Goal: Transaction & Acquisition: Purchase product/service

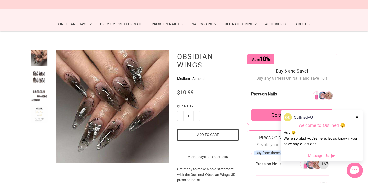
scroll to position [21, 0]
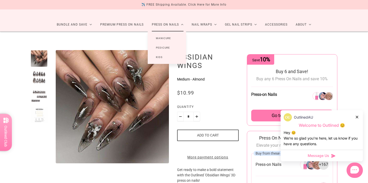
click at [166, 38] on link "Manicure" at bounding box center [163, 38] width 31 height 9
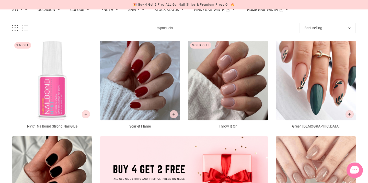
scroll to position [64, 0]
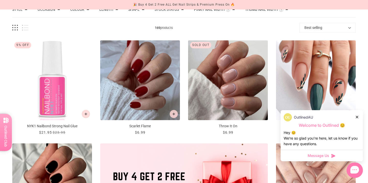
click at [358, 116] on icon at bounding box center [357, 117] width 3 height 3
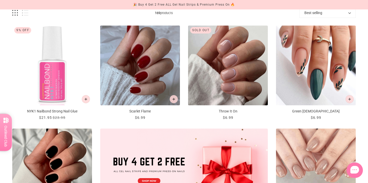
scroll to position [0, 0]
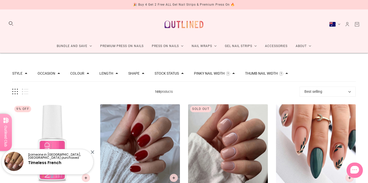
click at [17, 89] on button "Grid view" at bounding box center [15, 92] width 6 height 6
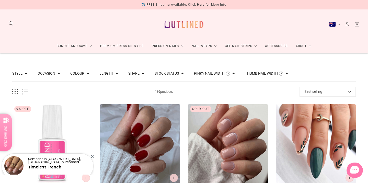
click at [80, 73] on button "Colour" at bounding box center [77, 74] width 14 height 4
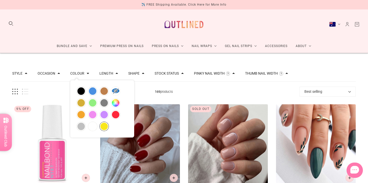
click at [106, 125] on button "yellow" at bounding box center [104, 126] width 9 height 9
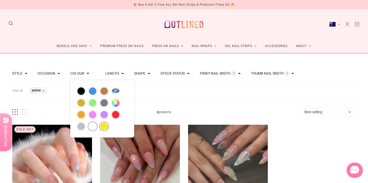
click at [91, 128] on button "white" at bounding box center [92, 126] width 9 height 9
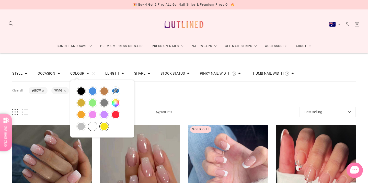
click at [163, 94] on div "Filters Clear all Colour: yellow Colour: white" at bounding box center [184, 92] width 344 height 20
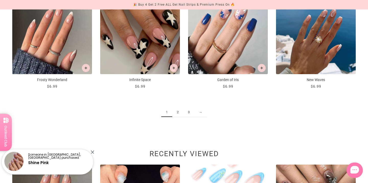
scroll to position [645, 0]
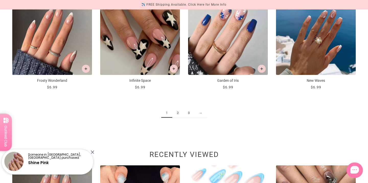
click at [176, 111] on link "2" at bounding box center [177, 112] width 11 height 9
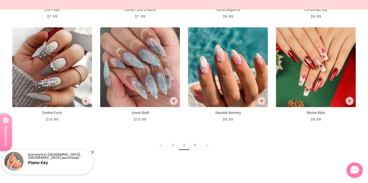
scroll to position [614, 0]
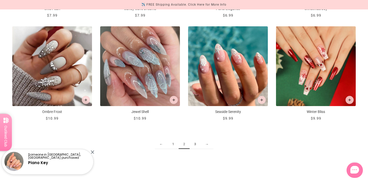
click at [196, 145] on link "3" at bounding box center [195, 144] width 11 height 9
